Goal: Task Accomplishment & Management: Manage account settings

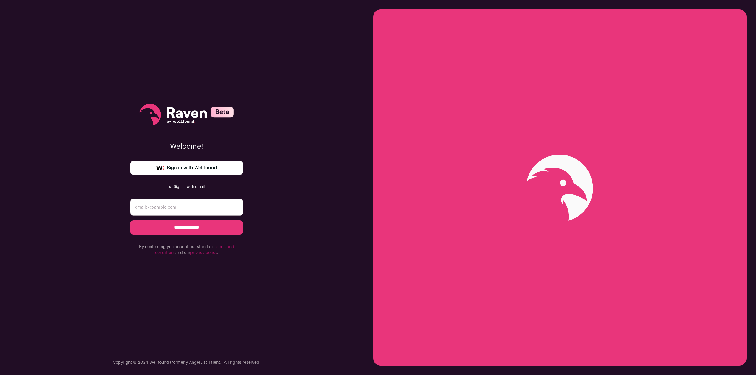
click at [201, 168] on span "Sign in with Wellfound" at bounding box center [192, 167] width 50 height 7
click at [186, 210] on input "email" at bounding box center [186, 207] width 113 height 17
type input "sarkincade@gmail.com"
click at [196, 228] on input "**********" at bounding box center [186, 228] width 113 height 14
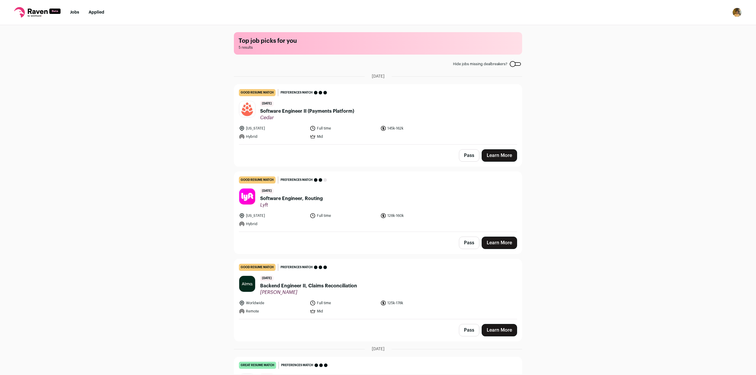
click at [383, 124] on link "good resume match You meet the must-have requirements but are missing some nice…" at bounding box center [378, 114] width 288 height 60
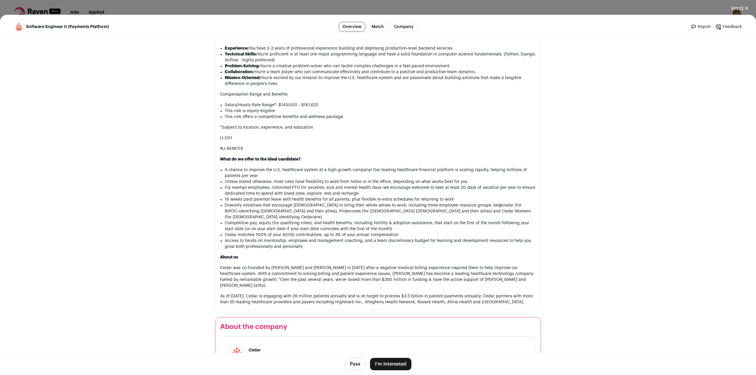
scroll to position [440, 0]
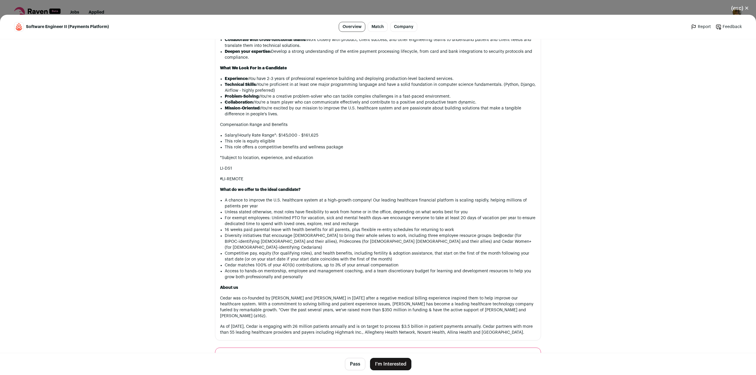
click at [745, 5] on button "(esc) ✕" at bounding box center [740, 8] width 32 height 13
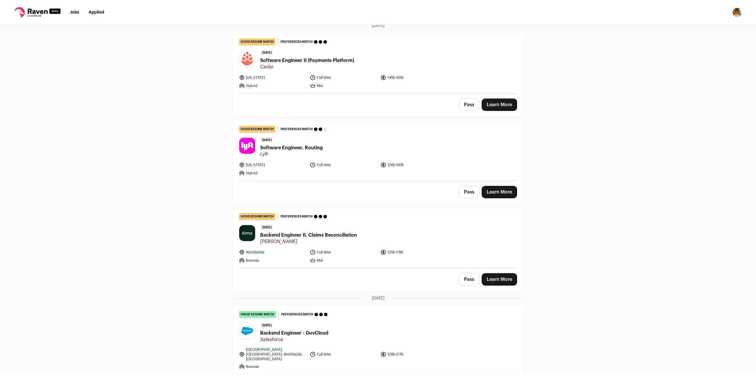
scroll to position [59, 0]
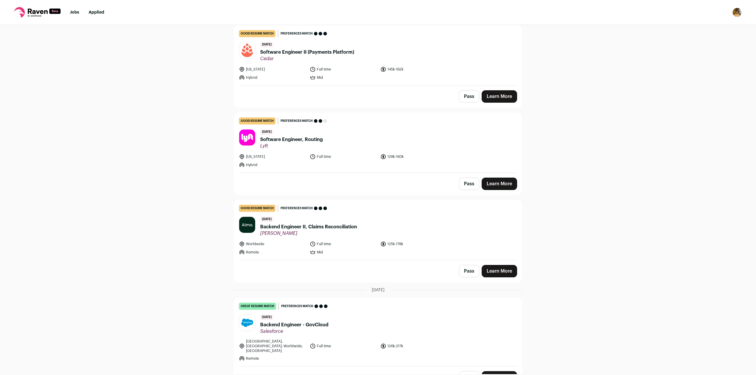
click at [375, 157] on ul "[US_STATE] Full time 128k-160k Hybrid" at bounding box center [343, 161] width 209 height 14
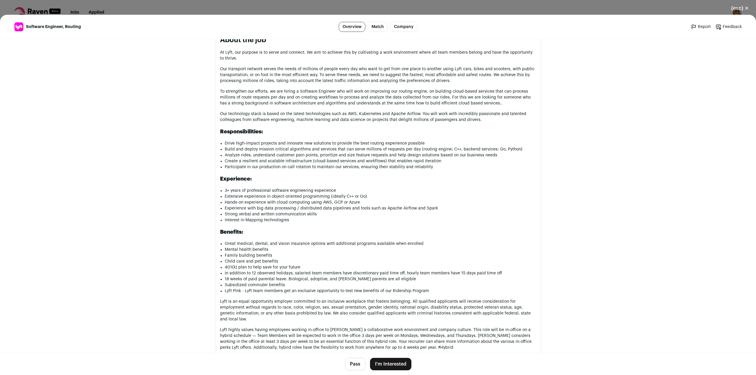
scroll to position [295, 0]
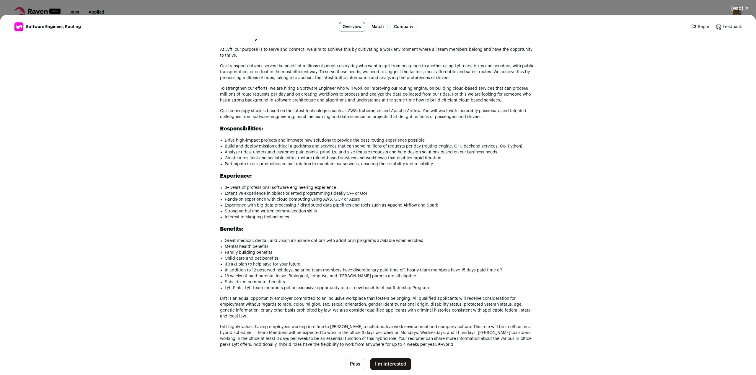
click at [742, 2] on button "(esc) ✕" at bounding box center [740, 8] width 32 height 13
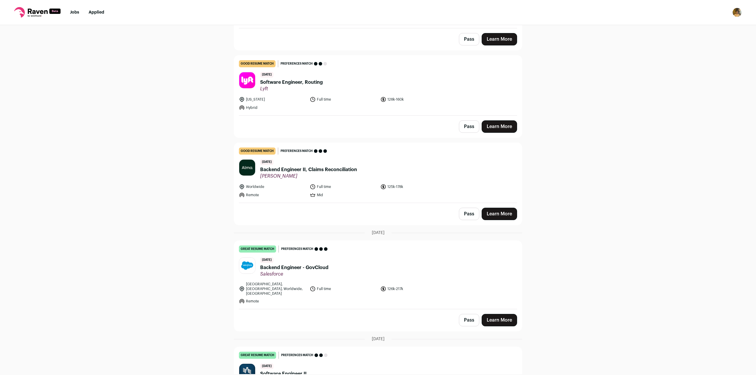
scroll to position [118, 0]
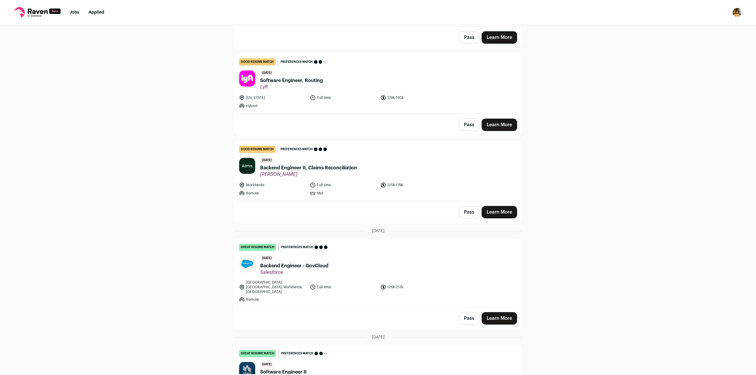
click at [349, 171] on span "Backend Engineer II, Claims Reconciliation" at bounding box center [308, 167] width 97 height 7
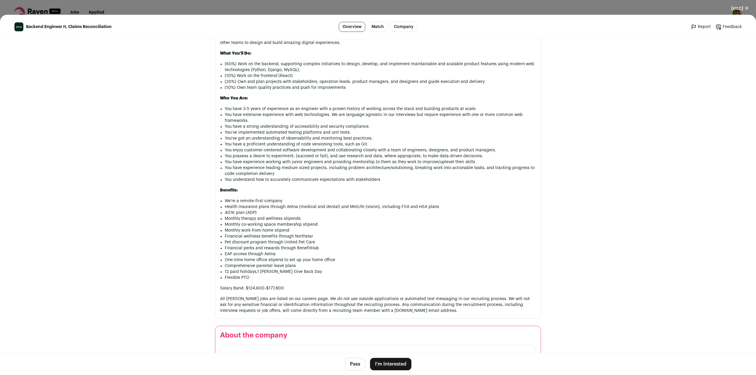
scroll to position [354, 0]
click at [745, 7] on button "(esc) ✕" at bounding box center [740, 8] width 32 height 13
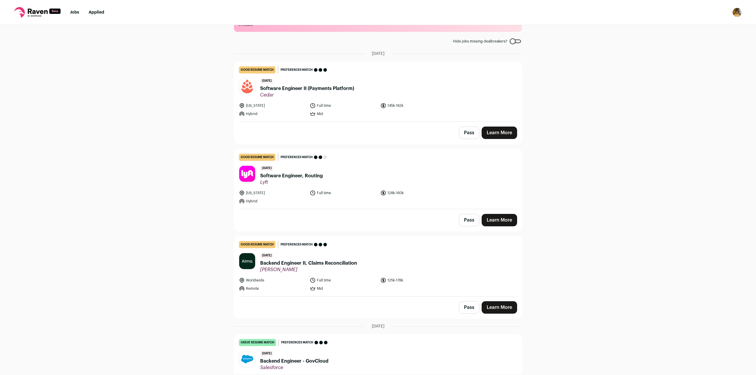
scroll to position [167, 0]
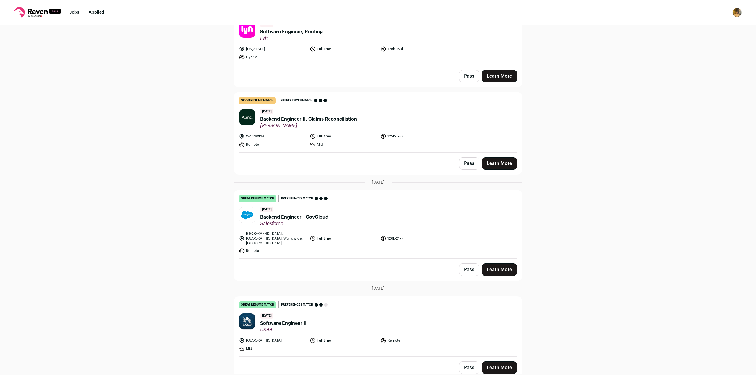
click at [312, 216] on span "Backend Engineer - GovCloud" at bounding box center [294, 217] width 68 height 7
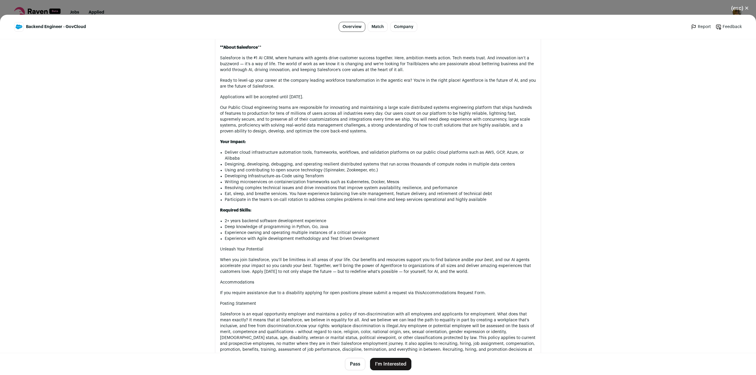
scroll to position [354, 0]
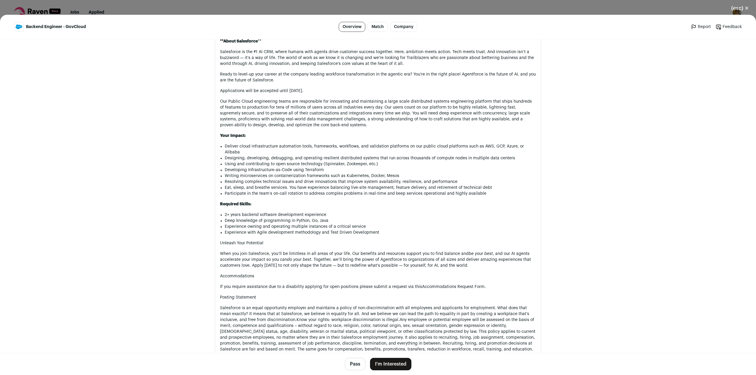
click at [384, 360] on button "I'm Interested" at bounding box center [390, 364] width 41 height 12
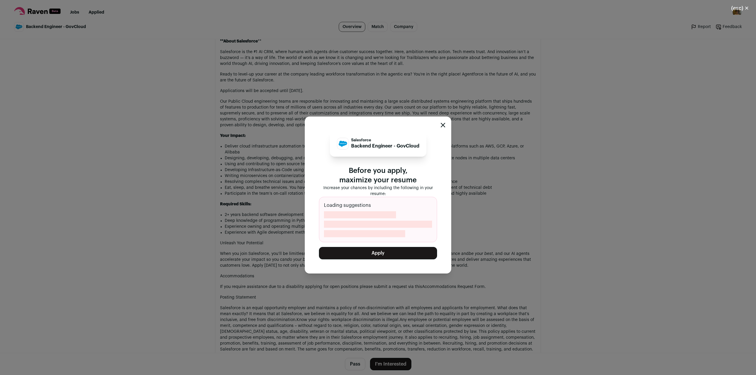
click at [445, 125] on icon "Close modal" at bounding box center [443, 125] width 5 height 5
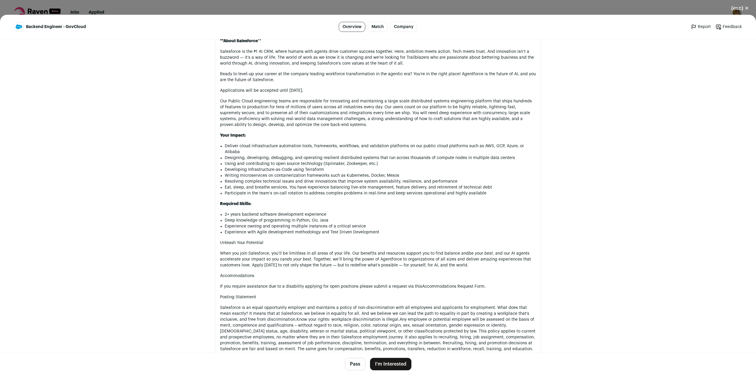
click at [740, 12] on button "(esc) ✕" at bounding box center [740, 8] width 32 height 13
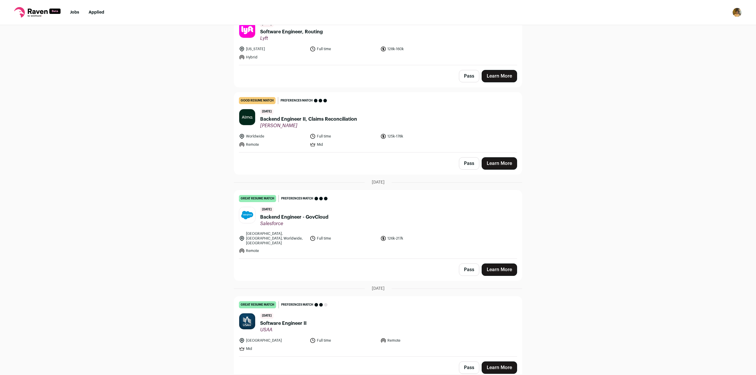
click at [739, 11] on img "Open dropdown" at bounding box center [736, 12] width 9 height 9
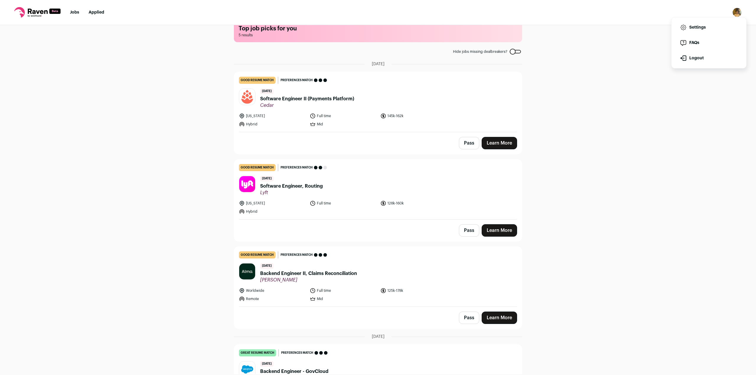
scroll to position [0, 0]
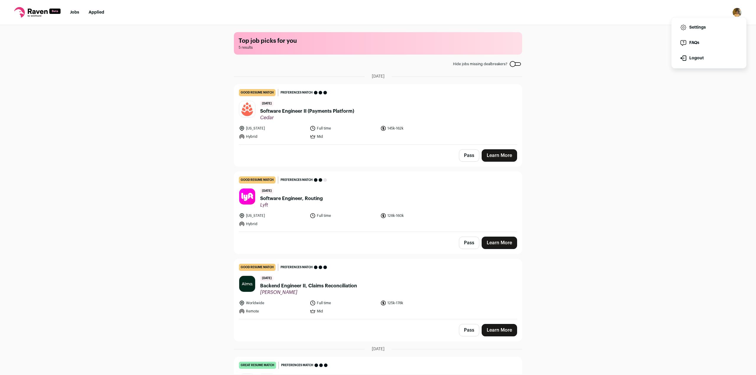
click at [699, 29] on link "Settings" at bounding box center [708, 27] width 65 height 14
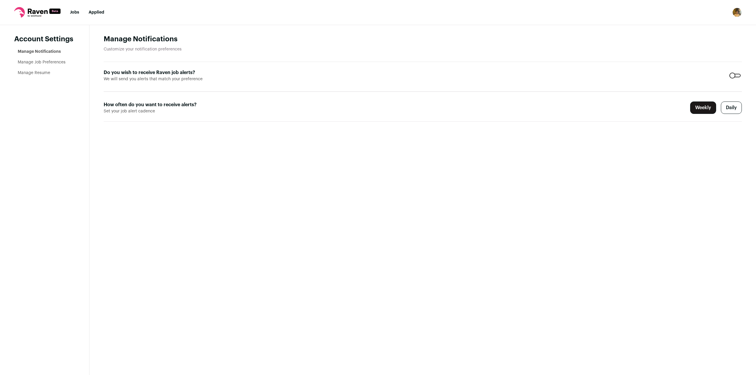
click at [33, 74] on link "Manage Resume" at bounding box center [34, 73] width 32 height 4
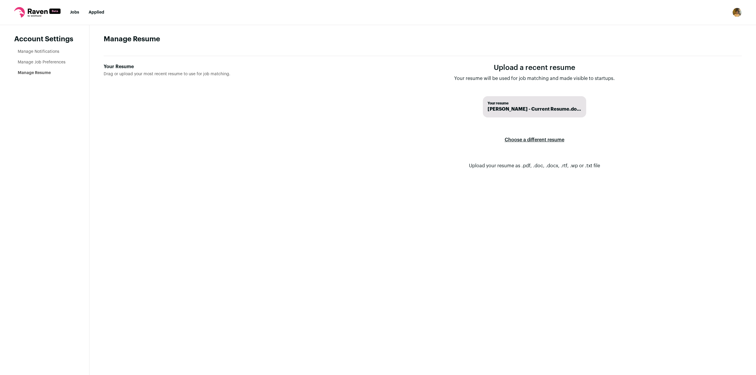
click at [541, 141] on label "Choose a different resume" at bounding box center [535, 140] width 60 height 17
click at [0, 0] on input "Your Resume Drag or upload your most recent resume to use for job matching." at bounding box center [0, 0] width 0 height 0
click at [74, 13] on link "Jobs" at bounding box center [74, 12] width 9 height 4
